Goal: Task Accomplishment & Management: Complete application form

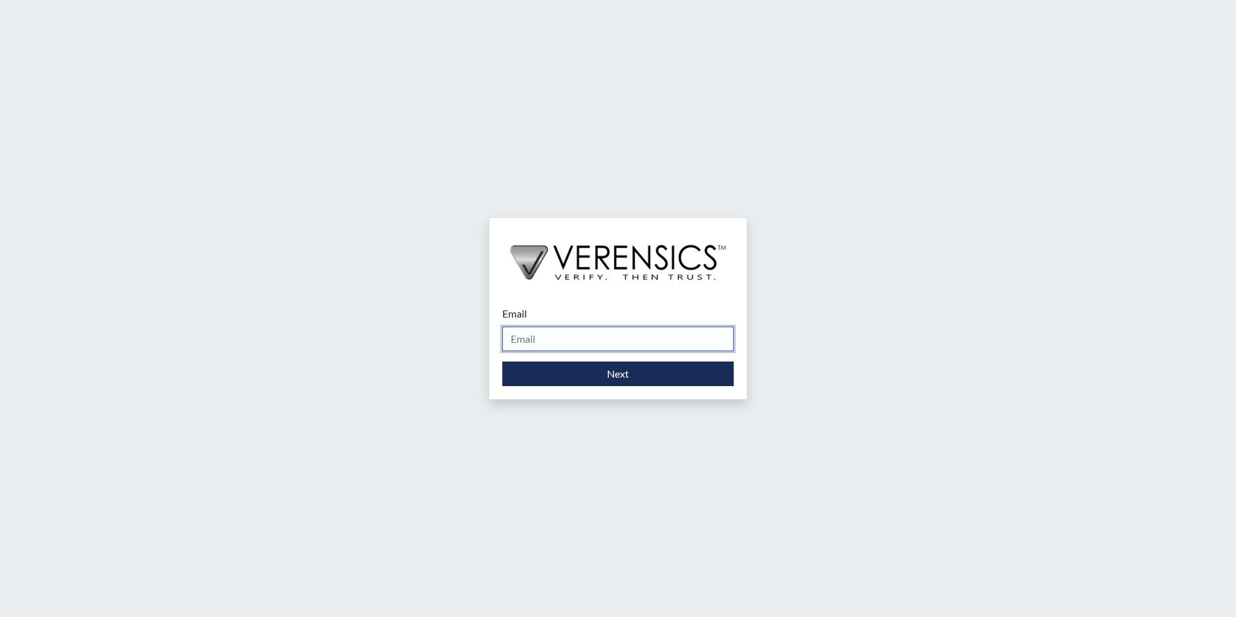
click at [539, 338] on input "Email" at bounding box center [617, 338] width 231 height 25
type input "[EMAIL_ADDRESS][DOMAIN_NAME]"
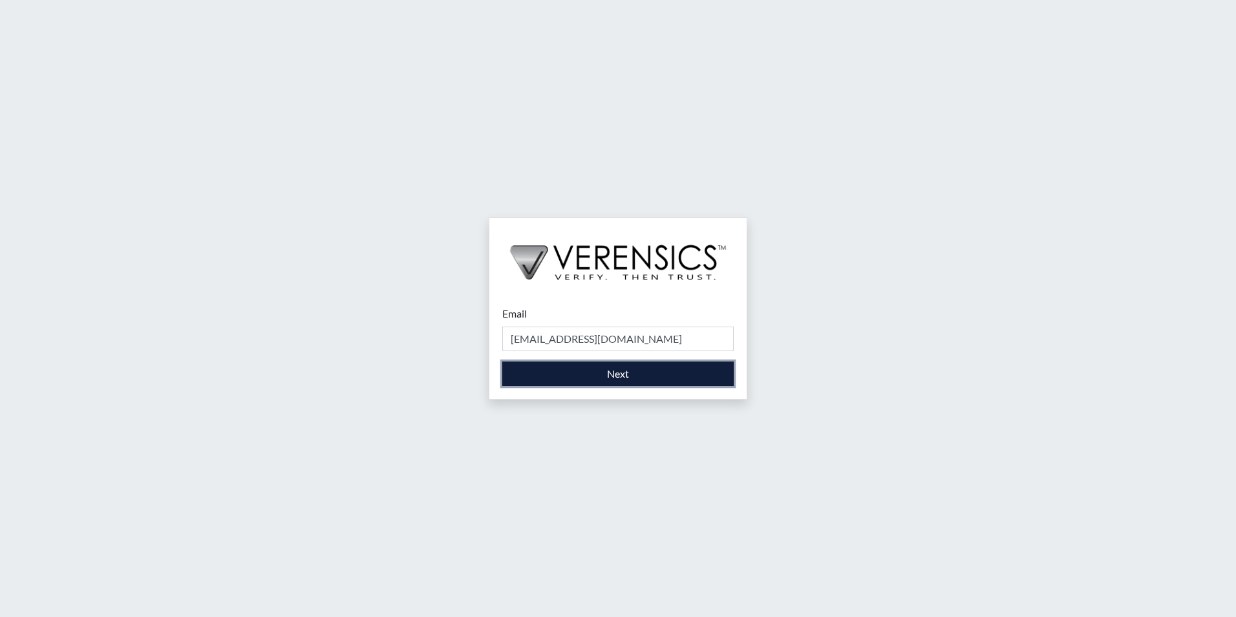
click at [538, 378] on button "Next" at bounding box center [617, 373] width 231 height 25
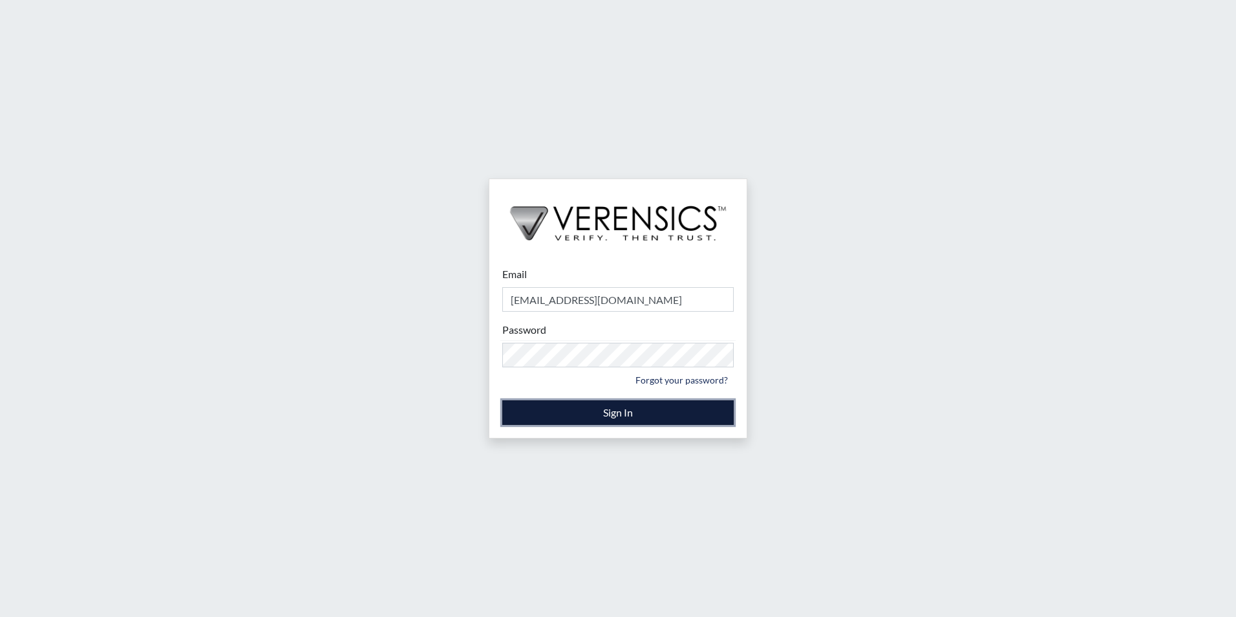
click at [628, 409] on button "Sign In" at bounding box center [617, 412] width 231 height 25
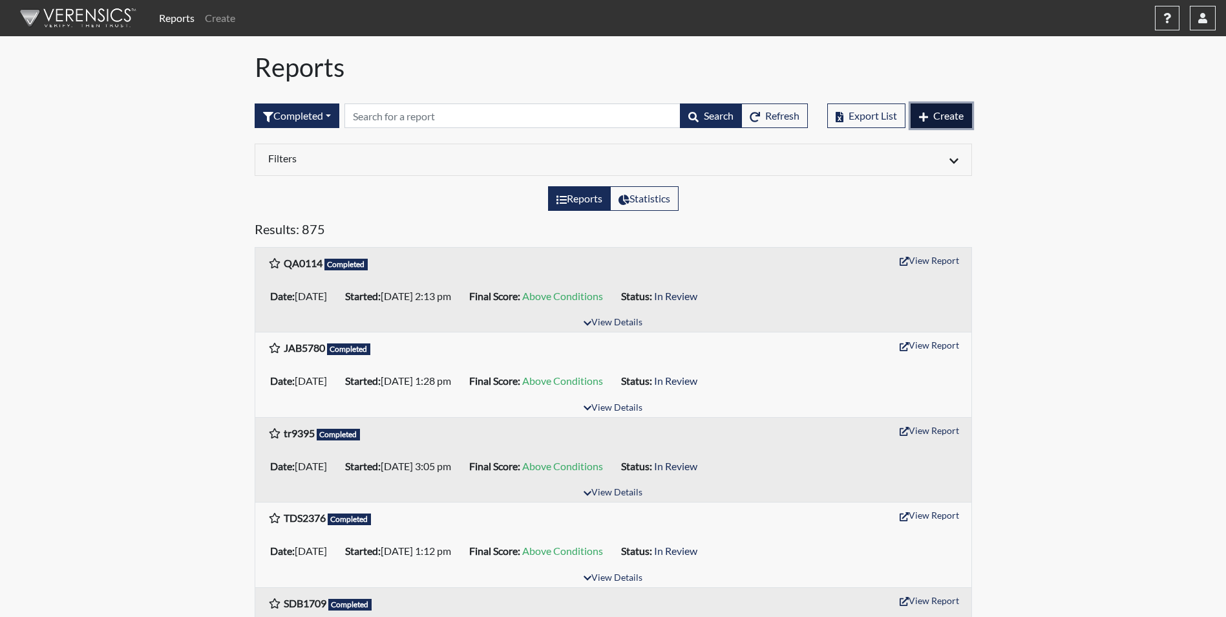
click at [935, 114] on span "Create" at bounding box center [949, 115] width 30 height 12
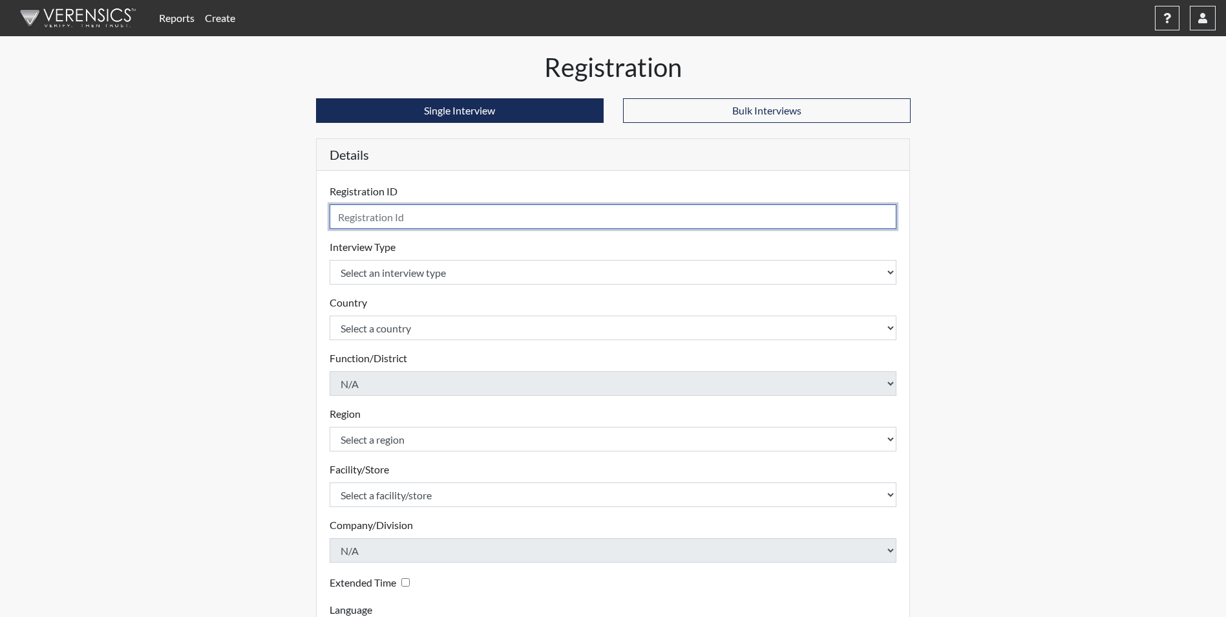
click at [445, 219] on input "text" at bounding box center [614, 216] width 568 height 25
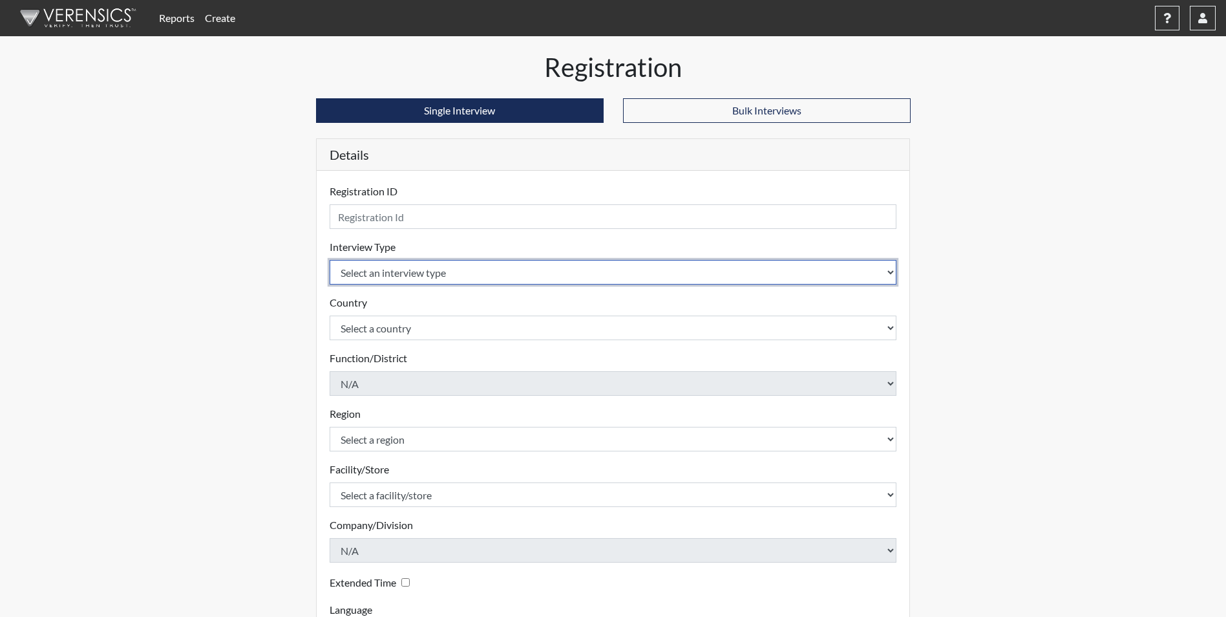
click at [559, 275] on select "Select an interview type Corrections Pre-Employment" at bounding box center [614, 272] width 568 height 25
select select "ff733e93-e1bf-11ea-9c9f-0eff0cf7eb8f"
click at [330, 260] on select "Select an interview type Corrections Pre-Employment" at bounding box center [614, 272] width 568 height 25
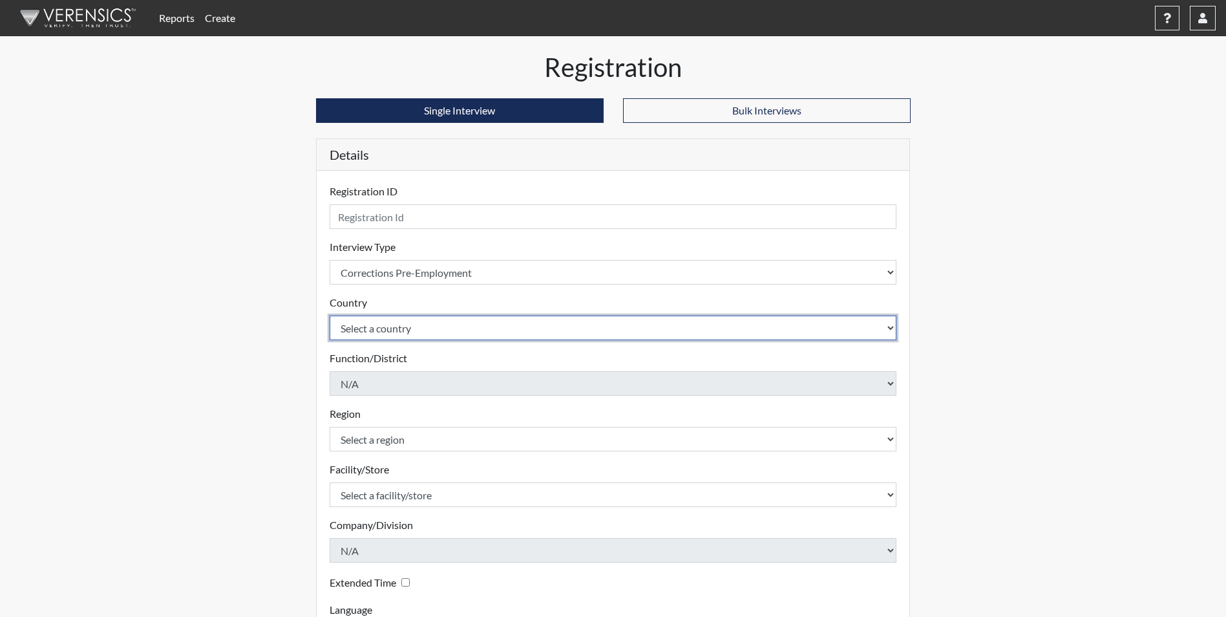
click at [502, 327] on select "Select a country [GEOGRAPHIC_DATA] [GEOGRAPHIC_DATA]" at bounding box center [614, 327] width 568 height 25
select select "united-states-of-[GEOGRAPHIC_DATA]"
click at [330, 315] on select "Select a country [GEOGRAPHIC_DATA] [GEOGRAPHIC_DATA]" at bounding box center [614, 327] width 568 height 25
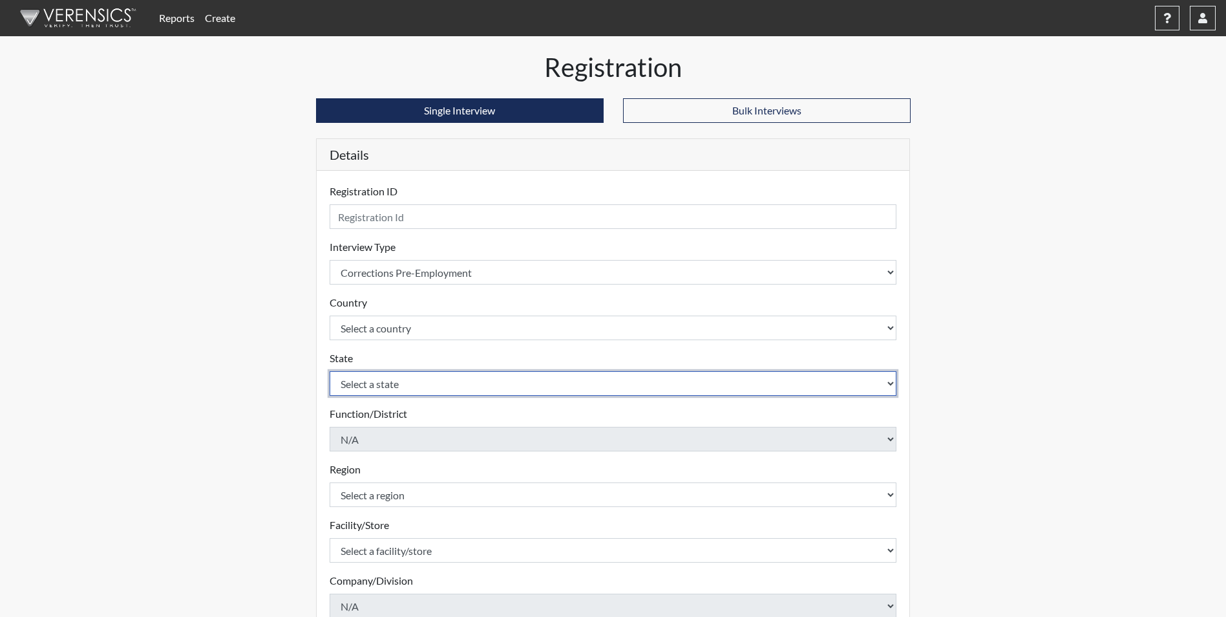
click at [532, 384] on select "Select a state [US_STATE] [US_STATE] [US_STATE] [US_STATE] [US_STATE] [US_STATE…" at bounding box center [614, 383] width 568 height 25
select select "GA"
click at [330, 371] on select "Select a state [US_STATE] [US_STATE] [US_STATE] [US_STATE] [US_STATE] [US_STATE…" at bounding box center [614, 383] width 568 height 25
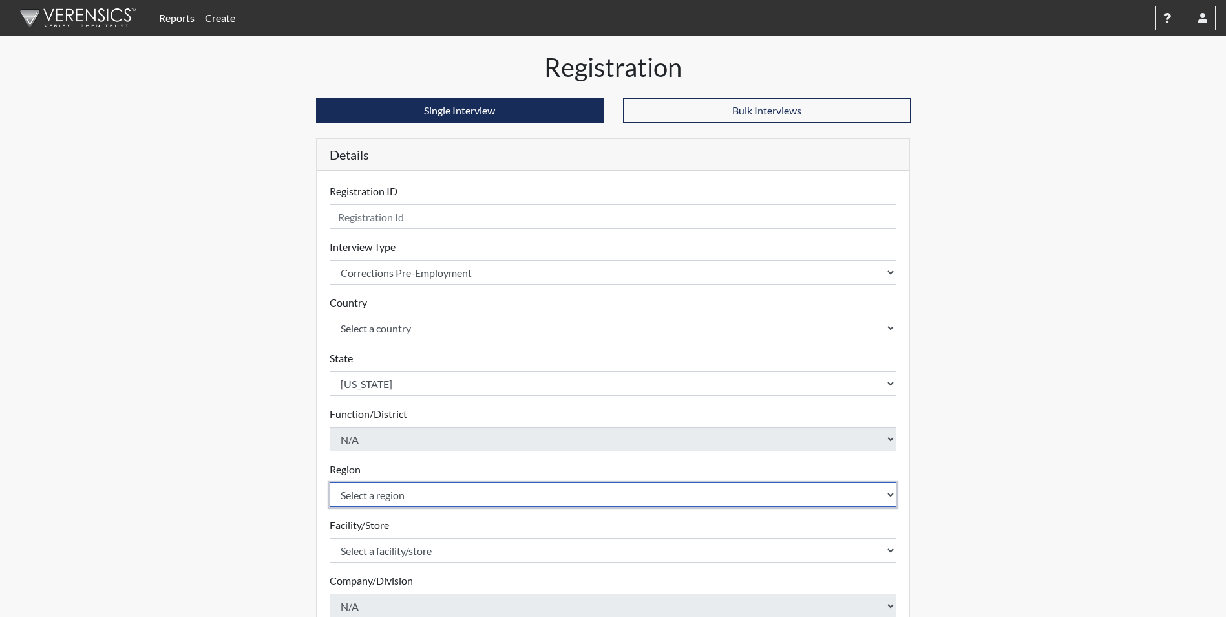
click at [491, 495] on select "Select a region [GEOGRAPHIC_DATA]" at bounding box center [614, 494] width 568 height 25
select select "51976826-f18e-4b67-8d3b-b0a0fa2f97ff"
click at [330, 482] on select "Select a region [GEOGRAPHIC_DATA]" at bounding box center [614, 494] width 568 height 25
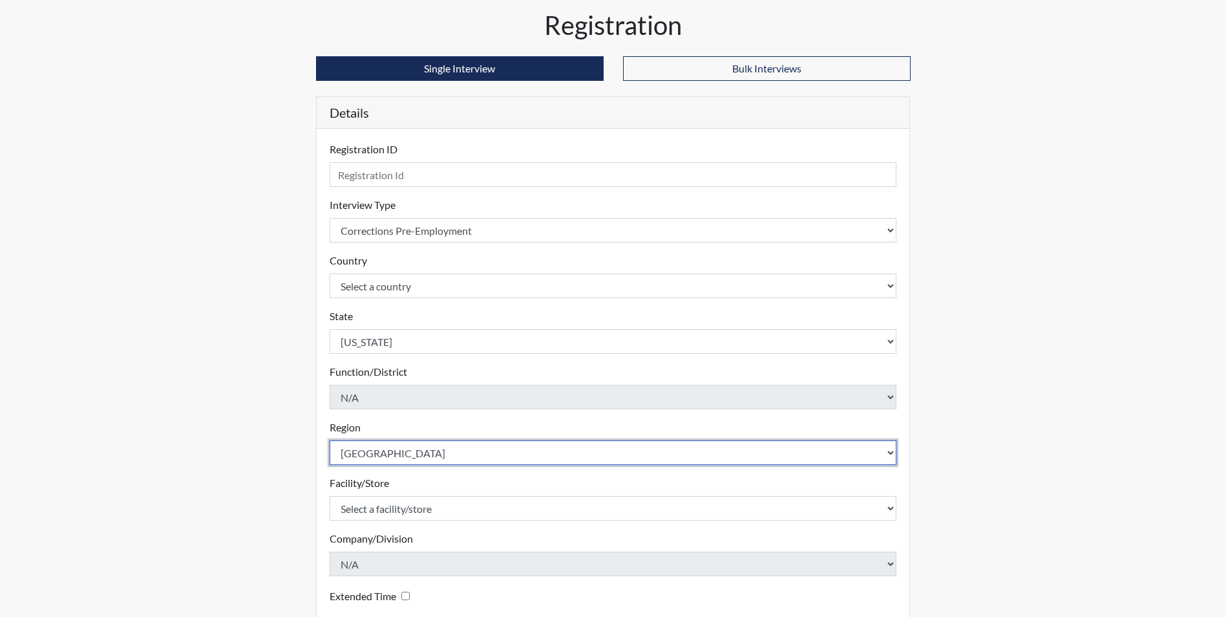
scroll to position [65, 0]
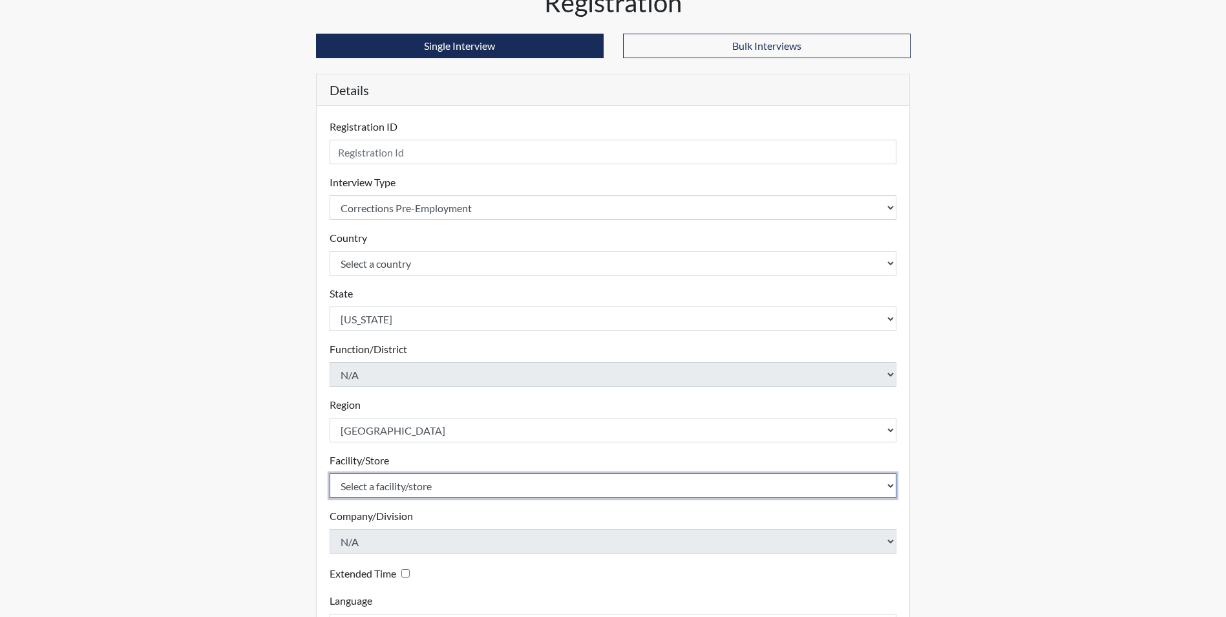
click at [490, 491] on select "Select a facility/store Valdosta SP Valdosta TC" at bounding box center [614, 485] width 568 height 25
select select "96ac6cf4-fbd2-4878-b4f5-77d924e0624a"
click at [330, 473] on select "Select a facility/store Valdosta SP Valdosta TC" at bounding box center [614, 485] width 568 height 25
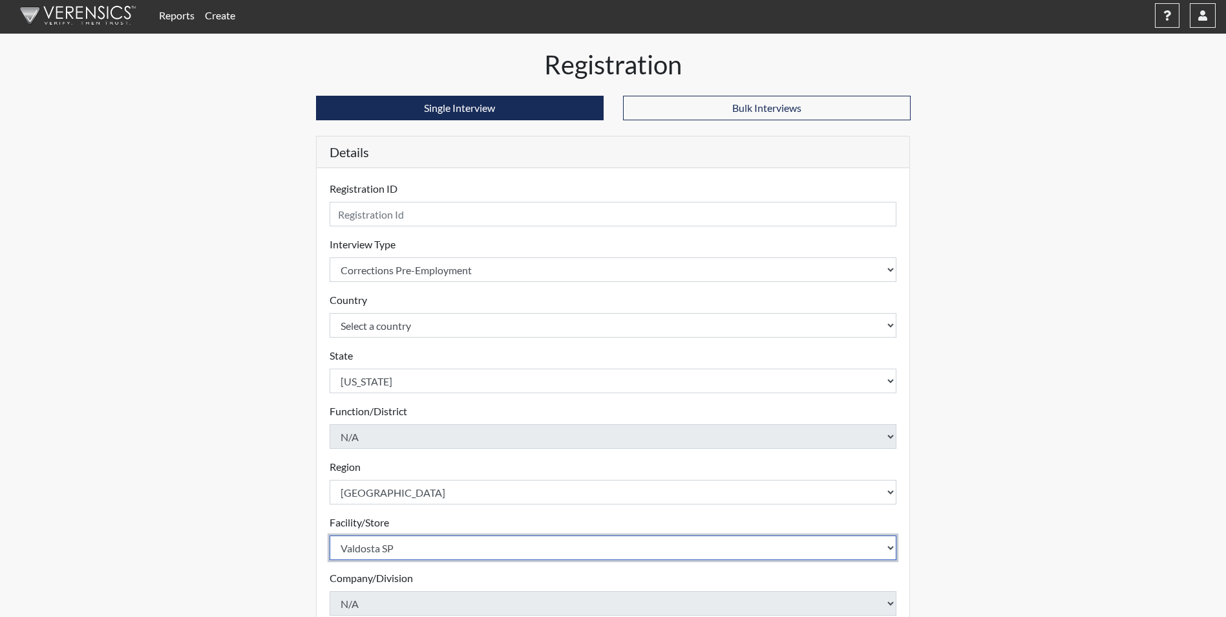
scroll to position [0, 0]
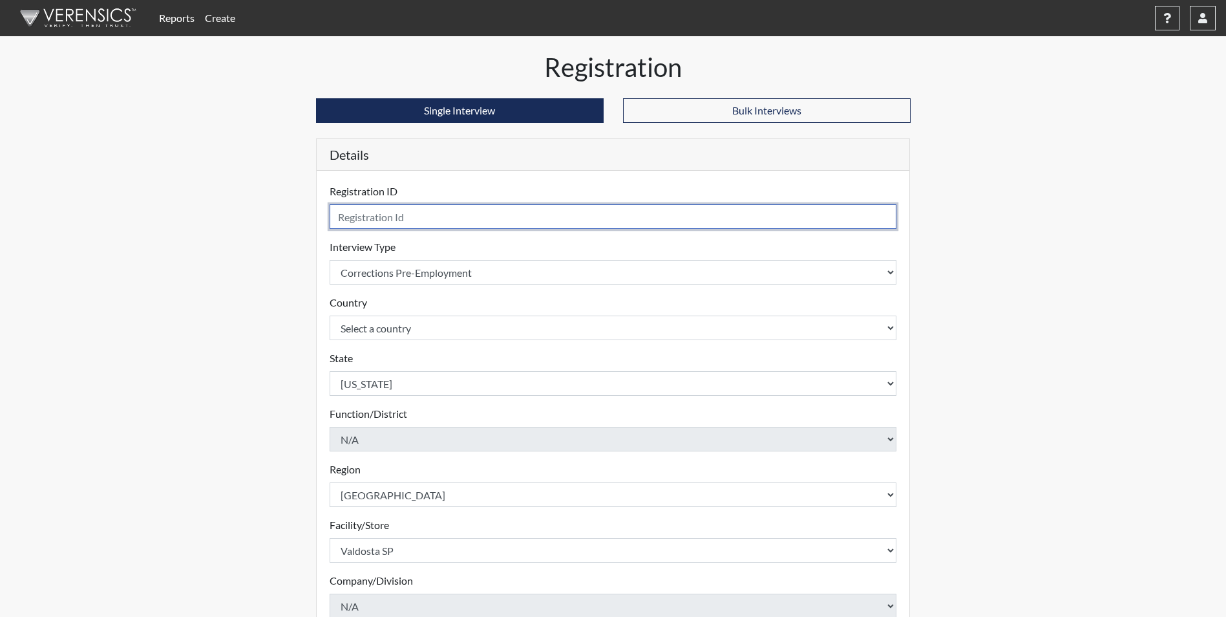
click at [358, 216] on input "text" at bounding box center [614, 216] width 568 height 25
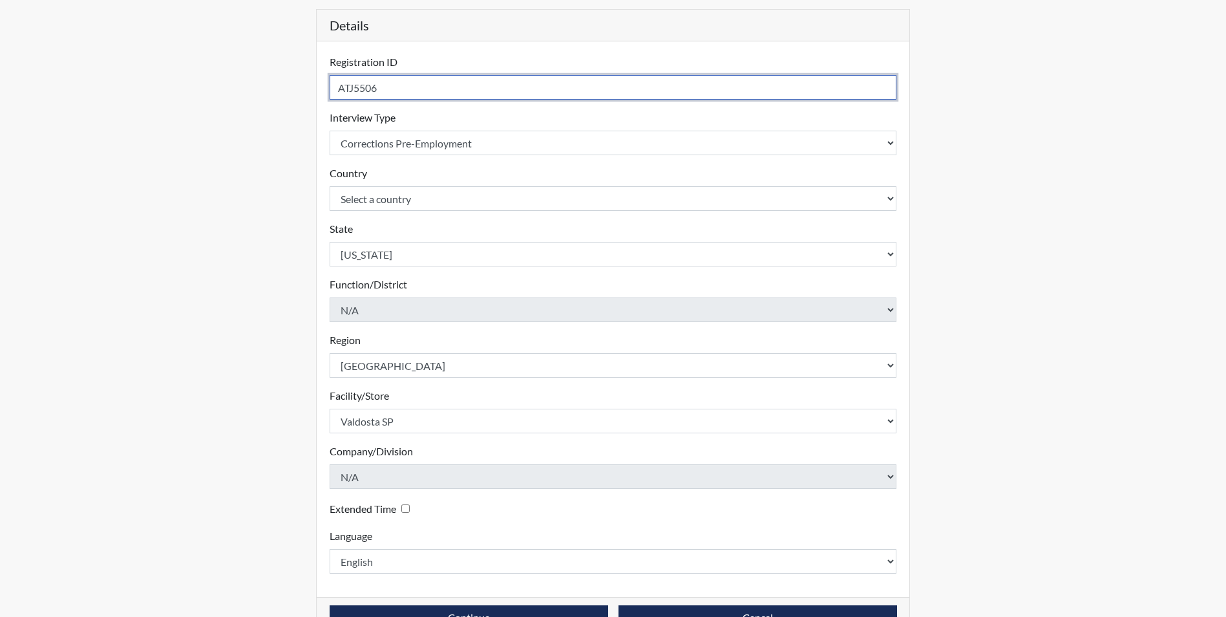
scroll to position [166, 0]
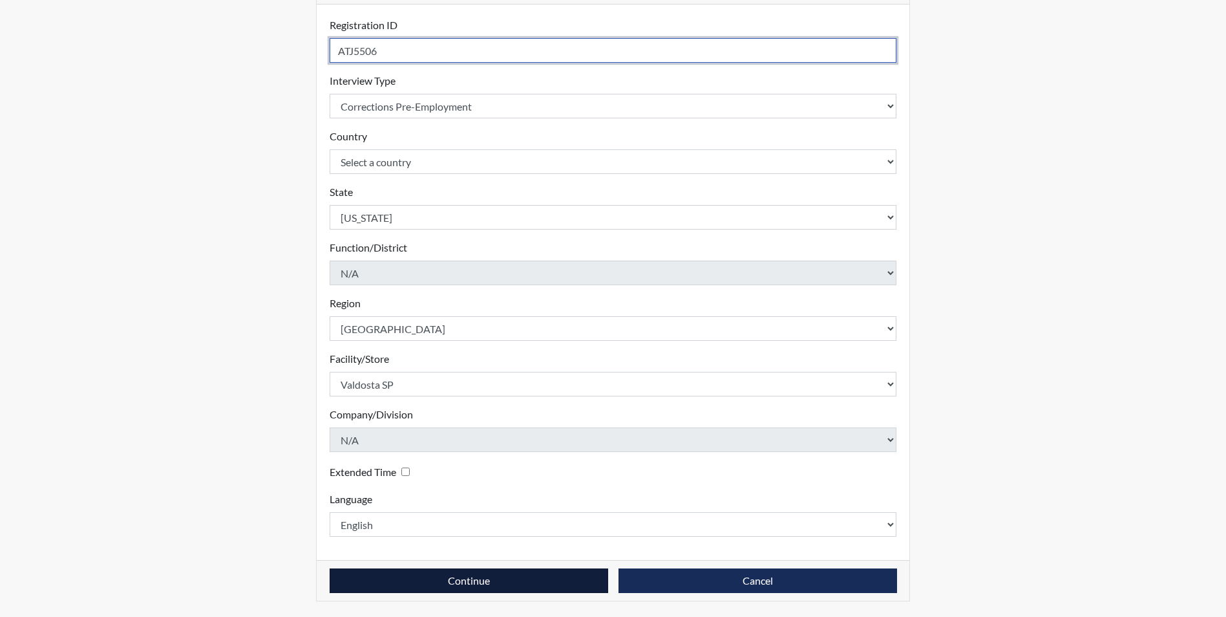
type input "ATJ5506"
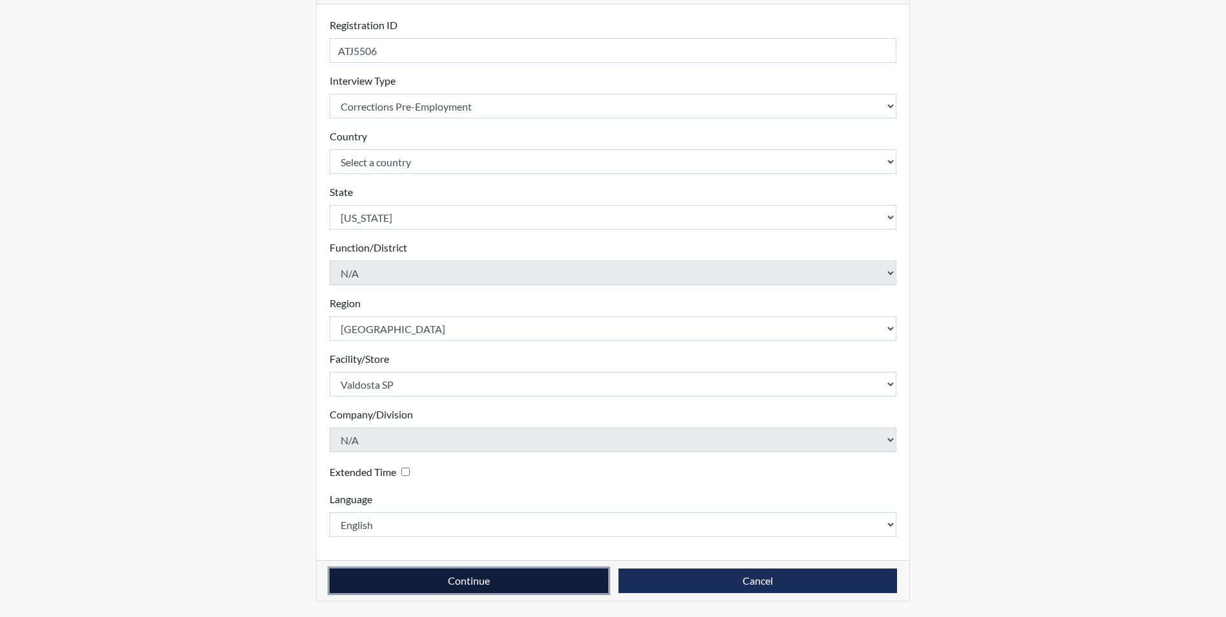
click at [484, 580] on button "Continue" at bounding box center [469, 580] width 279 height 25
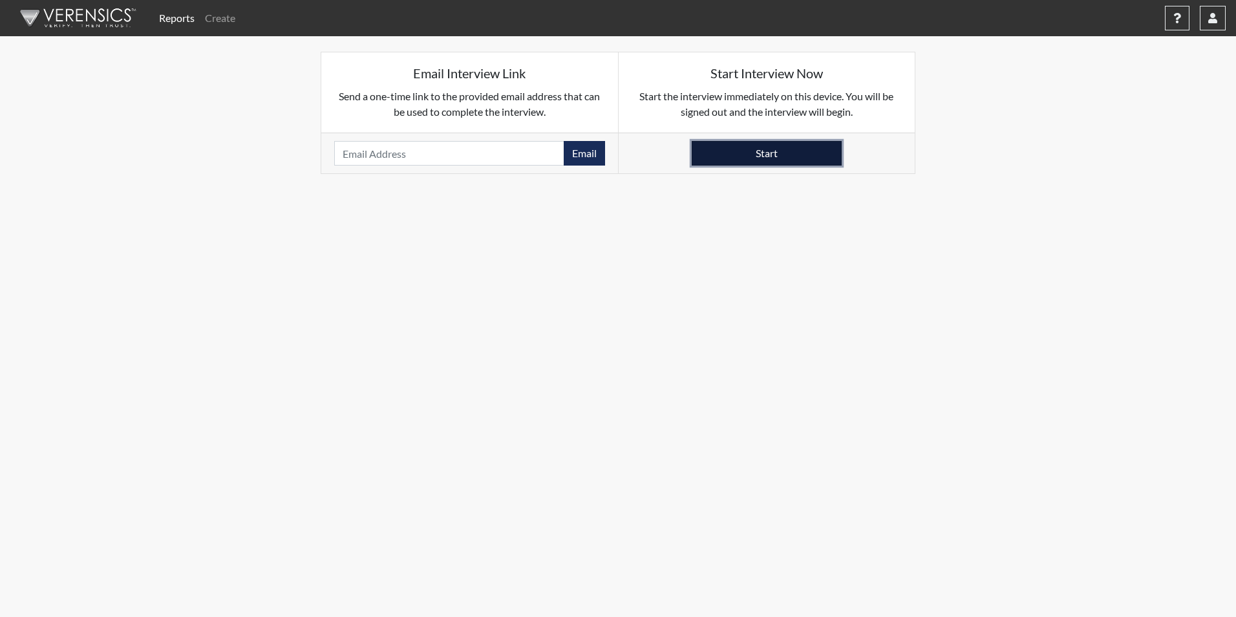
click at [791, 146] on button "Start" at bounding box center [767, 153] width 150 height 25
